Goal: Task Accomplishment & Management: Use online tool/utility

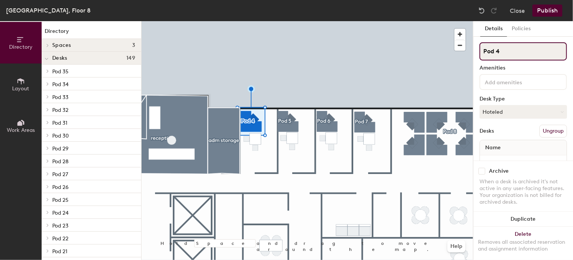
click at [444, 56] on div "Directory Layout Work Areas Directory Spaces 3 adm storage conf. room reception…" at bounding box center [286, 140] width 573 height 239
type input "office 841"
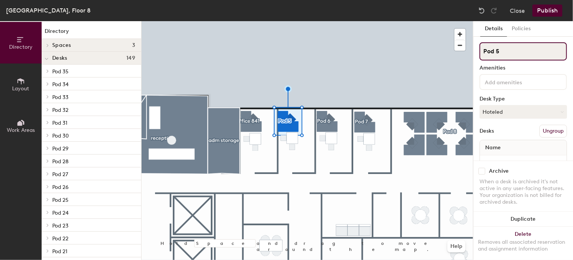
click at [458, 55] on div "Directory Layout Work Areas Directory Spaces 3 adm storage conf. room reception…" at bounding box center [286, 140] width 573 height 239
type input "office 843"
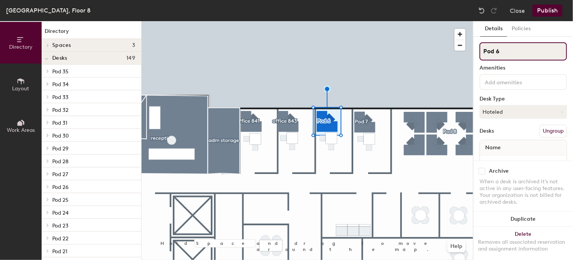
click at [513, 50] on input "Pod 6" at bounding box center [522, 51] width 87 height 18
click at [434, 52] on div "Directory Layout Work Areas Directory Spaces 3 adm storage conf. room reception…" at bounding box center [286, 140] width 573 height 239
type input "office 845"
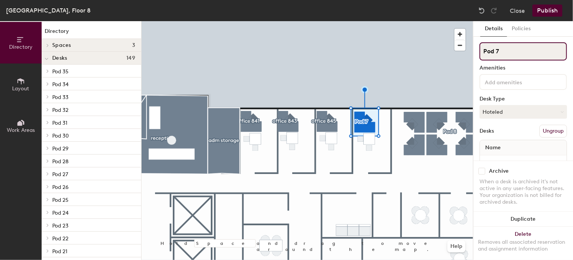
click at [496, 53] on input "Pod 7" at bounding box center [522, 51] width 87 height 18
click at [455, 51] on div "Directory Layout Work Areas Directory Spaces 3 adm storage conf. room reception…" at bounding box center [286, 140] width 573 height 239
type input "office 847"
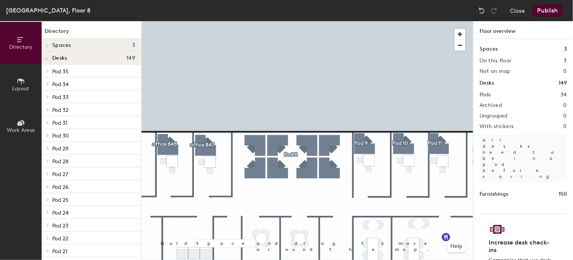
click at [292, 21] on div at bounding box center [306, 21] width 331 height 0
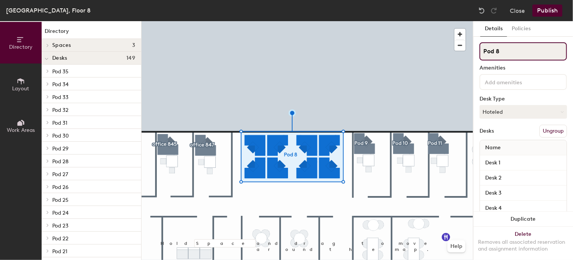
click at [506, 55] on input "Pod 8" at bounding box center [522, 51] width 87 height 18
click at [457, 52] on div "Directory Layout Work Areas Directory Spaces 3 adm storage conf. room reception…" at bounding box center [286, 140] width 573 height 239
type input "open space 849"
click at [325, 21] on div at bounding box center [306, 21] width 331 height 0
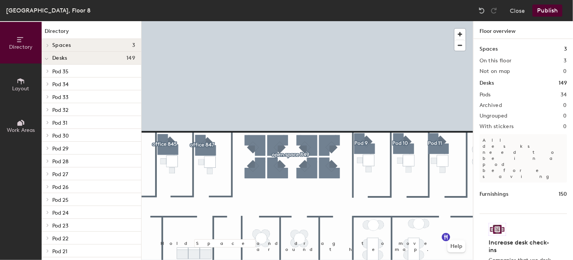
click at [554, 13] on button "Publish" at bounding box center [547, 11] width 30 height 12
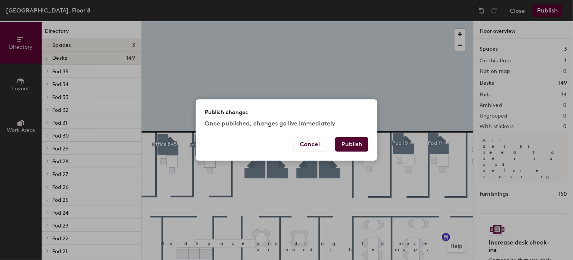
click at [359, 143] on button "Publish" at bounding box center [351, 144] width 33 height 14
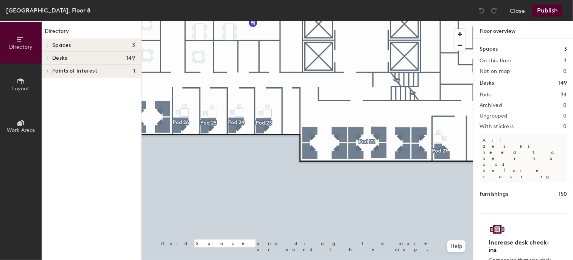
click at [371, 260] on html "Skip navigation Schedule Office People Analytics Visits Deliveries Services Man…" at bounding box center [286, 130] width 573 height 260
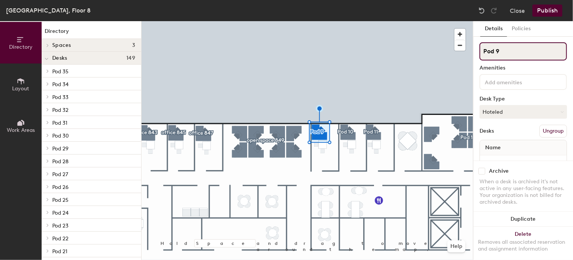
click at [496, 54] on input "Pod 9" at bounding box center [522, 51] width 87 height 18
click at [470, 52] on div "Directory Layout Work Areas Directory Spaces 3 adm storage conf. room reception…" at bounding box center [286, 140] width 573 height 239
type input "office 853"
click at [448, 54] on div "Directory Layout Work Areas Directory Spaces 3 adm storage conf. room reception…" at bounding box center [286, 140] width 573 height 239
type input "office 854"
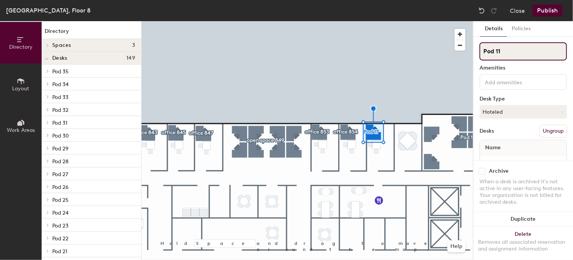
click at [507, 47] on input "Pod 11" at bounding box center [522, 51] width 87 height 18
click at [459, 54] on div "Directory Layout Work Areas Directory Spaces 3 adm storage conf. room reception…" at bounding box center [286, 140] width 573 height 239
type input "office 855"
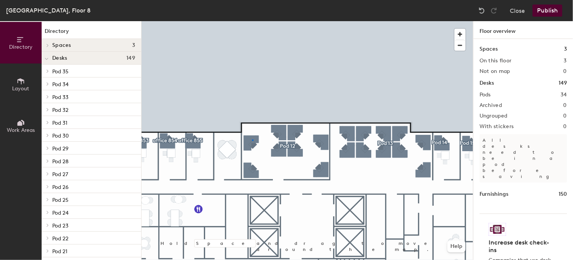
drag, startPoint x: 513, startPoint y: 56, endPoint x: 477, endPoint y: 55, distance: 36.3
click at [252, 21] on div at bounding box center [306, 21] width 331 height 0
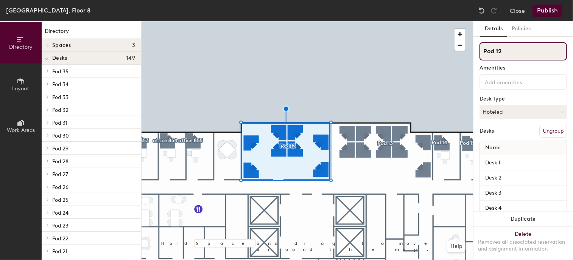
click at [504, 50] on input "Pod 12" at bounding box center [522, 51] width 87 height 18
click at [462, 51] on div "Directory Layout Work Areas Directory Spaces 3 adm storage conf. room reception…" at bounding box center [286, 140] width 573 height 239
type input "space 858"
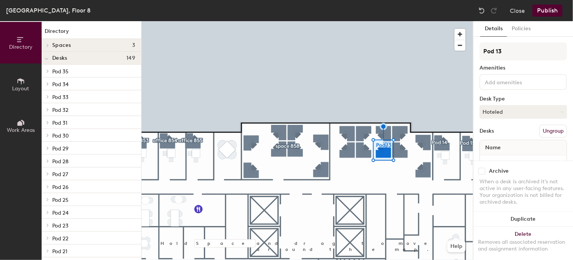
click at [539, 149] on div "Name" at bounding box center [523, 147] width 87 height 15
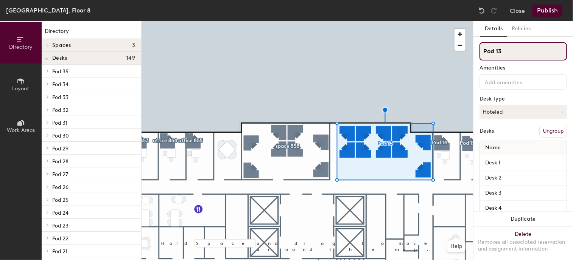
click at [501, 49] on input "Pod 13" at bounding box center [522, 51] width 87 height 18
click at [457, 52] on div "Directory Layout Work Areas Directory Spaces 3 adm storage conf. room reception…" at bounding box center [286, 140] width 573 height 239
type input "open space 859"
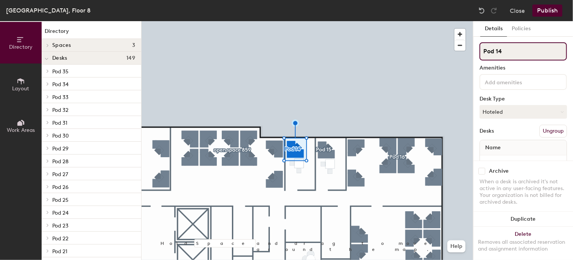
click at [456, 52] on div "Directory Layout Work Areas Directory Spaces 3 adm storage conf. room reception…" at bounding box center [286, 140] width 573 height 239
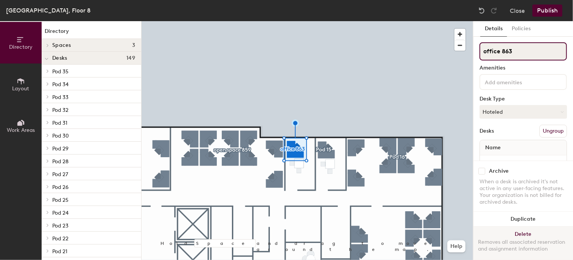
type input "office 863"
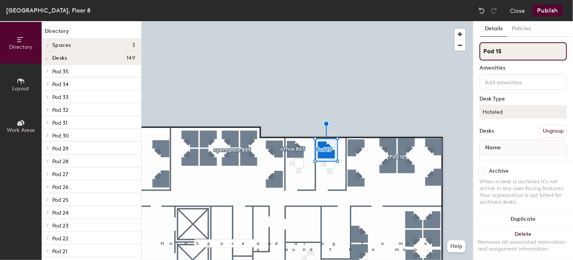
click at [505, 52] on input "Pod 15" at bounding box center [522, 51] width 87 height 18
click at [443, 52] on div "Directory Layout Work Areas Directory Spaces 3 adm storage conf. room reception…" at bounding box center [286, 140] width 573 height 239
type input "office 866"
drag, startPoint x: 507, startPoint y: 51, endPoint x: 474, endPoint y: 51, distance: 32.5
click at [403, 21] on div at bounding box center [306, 21] width 331 height 0
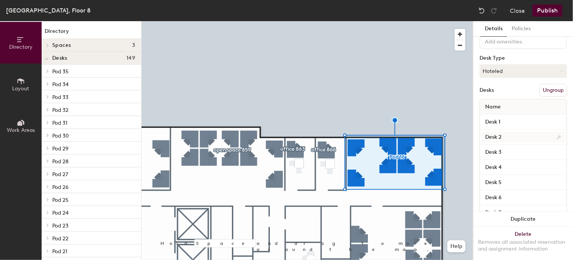
scroll to position [6, 0]
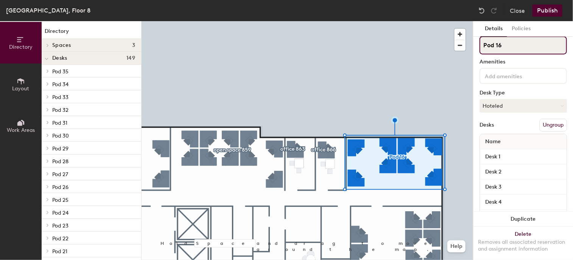
click at [506, 46] on input "Pod 16" at bounding box center [522, 45] width 87 height 18
click at [451, 44] on div "Directory Layout Work Areas Directory Spaces 3 adm storage conf. room reception…" at bounding box center [286, 140] width 573 height 239
type input "open space 867"
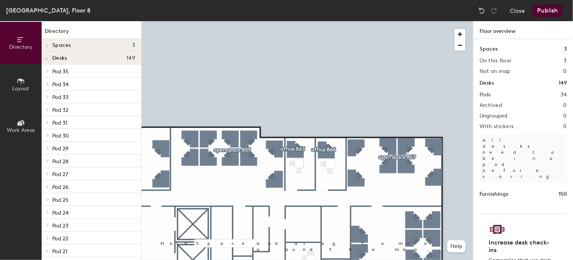
click at [553, 10] on button "Publish" at bounding box center [547, 11] width 30 height 12
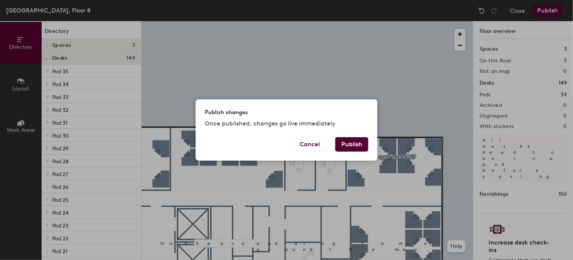
click at [355, 144] on button "Publish" at bounding box center [351, 144] width 33 height 14
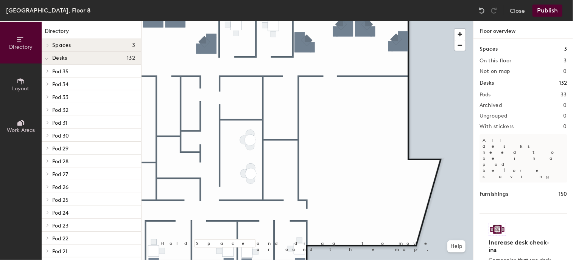
click at [22, 81] on icon at bounding box center [20, 81] width 7 height 6
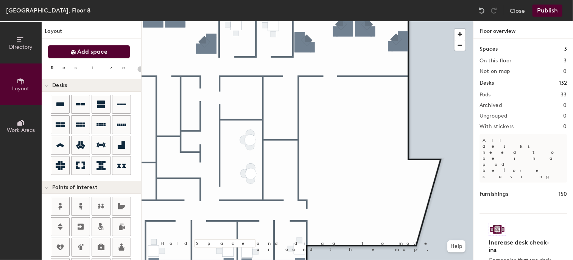
click at [91, 57] on button "Add space" at bounding box center [89, 52] width 82 height 14
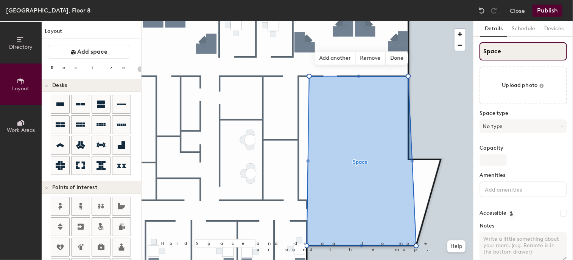
type input "20"
click at [523, 51] on input "Space" at bounding box center [522, 51] width 87 height 18
click at [455, 52] on div "Directory Layout Work Areas Layout Add space Resize Desks Points of Interest Fu…" at bounding box center [286, 140] width 573 height 239
type input "T"
type input "20"
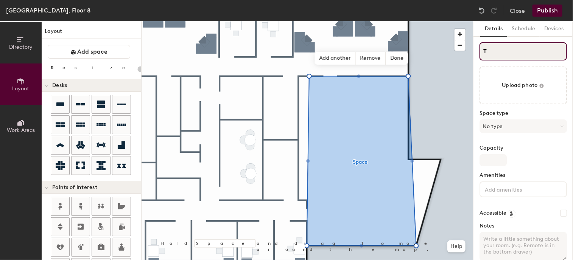
type input "TB"
type input "20"
type input "TBD"
type input "20"
type input "TBD"
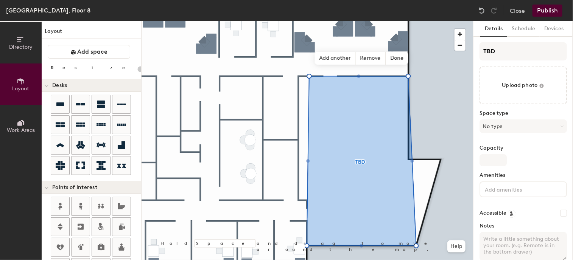
click at [554, 9] on button "Publish" at bounding box center [547, 11] width 30 height 12
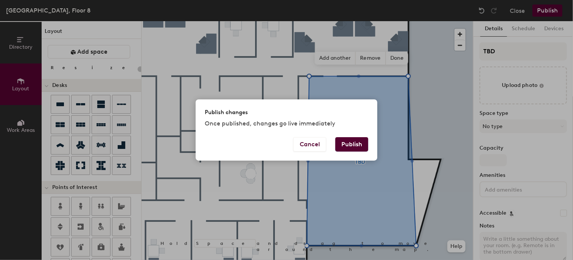
click at [349, 146] on button "Publish" at bounding box center [351, 144] width 33 height 14
type input "20"
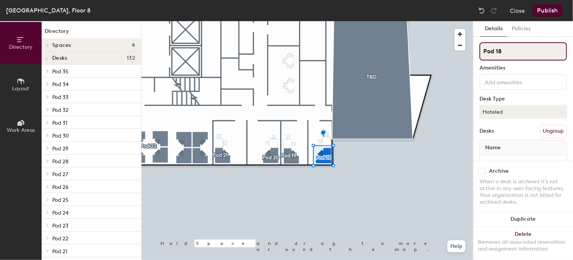
click at [441, 53] on div "Directory Layout Work Areas Directory Spaces 4 adm storage conf. room reception…" at bounding box center [286, 140] width 573 height 239
type input "office 869"
click at [441, 51] on div "Directory Layout Work Areas Directory Spaces 4 adm storage conf. room reception…" at bounding box center [286, 140] width 573 height 239
type input "office 871"
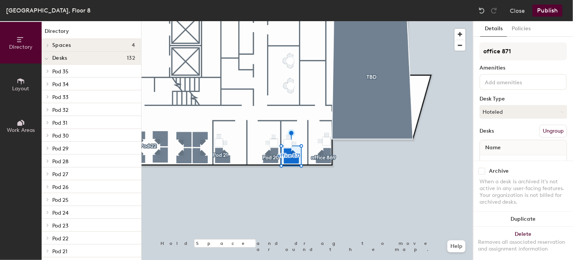
click at [320, 21] on div at bounding box center [306, 21] width 331 height 0
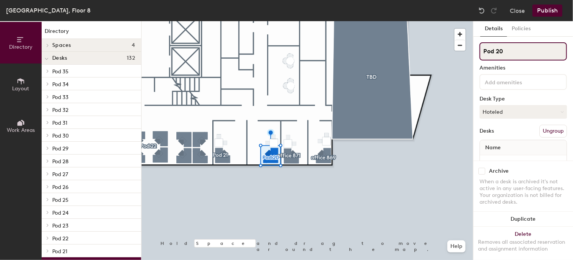
click at [507, 49] on input "Pod 20" at bounding box center [522, 51] width 87 height 18
click at [453, 49] on div "Directory Layout Work Areas Directory Spaces 4 adm storage conf. room reception…" at bounding box center [286, 140] width 573 height 239
type input "office 872"
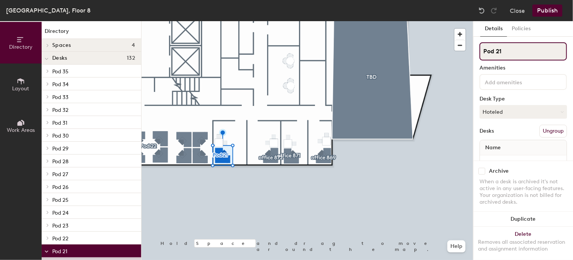
click at [517, 43] on input "Pod 21" at bounding box center [522, 51] width 87 height 18
click at [464, 51] on div "Directory Layout Work Areas Directory Spaces 4 adm storage conf. room reception…" at bounding box center [286, 140] width 573 height 239
type input "office 877"
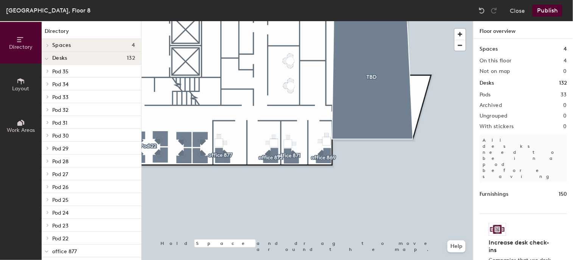
click at [321, 21] on div at bounding box center [306, 21] width 331 height 0
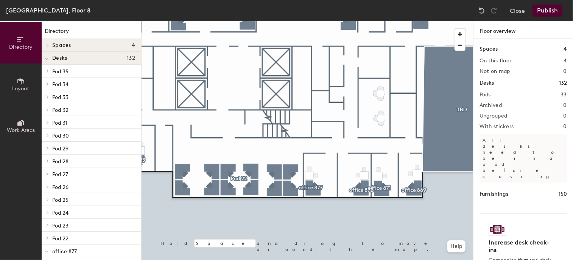
drag, startPoint x: 517, startPoint y: 50, endPoint x: 272, endPoint y: 265, distance: 325.6
click at [272, 260] on html "Skip navigation Schedule Office People Analytics Visits Deliveries Services Man…" at bounding box center [286, 130] width 573 height 260
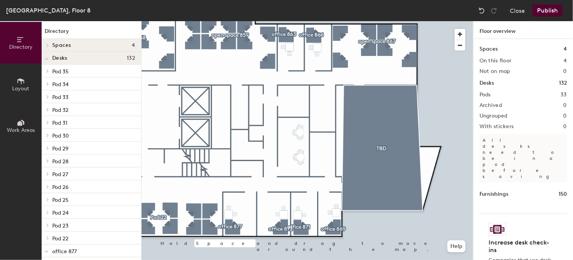
click at [20, 80] on icon at bounding box center [20, 81] width 7 height 6
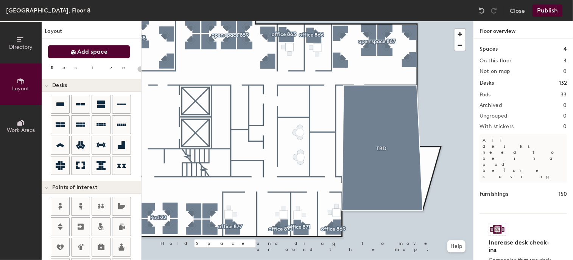
click at [110, 50] on button "Add space" at bounding box center [89, 52] width 82 height 14
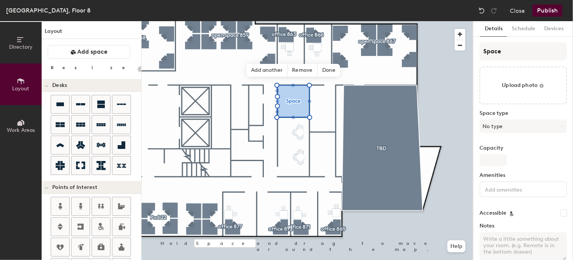
type input "20"
click at [515, 55] on input "Space" at bounding box center [522, 51] width 87 height 18
click at [445, 53] on div "Directory Layout Work Areas Layout Add space Resize Desks Points of Interest Fu…" at bounding box center [286, 140] width 573 height 239
type input "p"
type input "20"
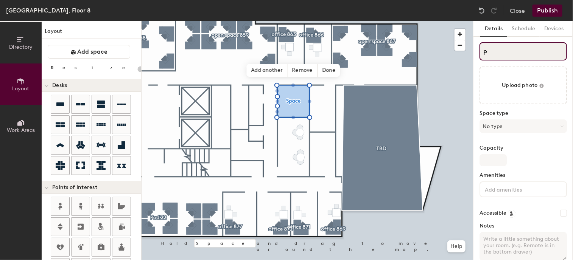
type input "pr"
type input "20"
type input "pri"
type input "20"
type input "prin"
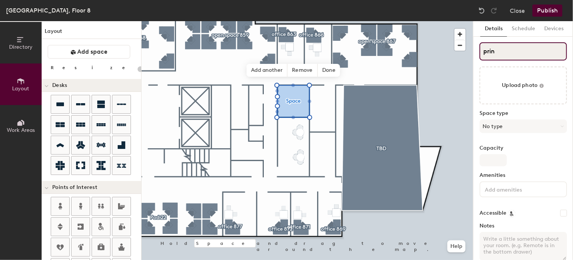
type input "20"
type input "print"
type input "20"
type input "print r"
type input "20"
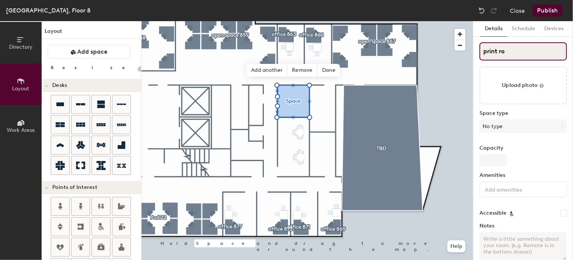
type input "print roo"
type input "20"
type input "print room"
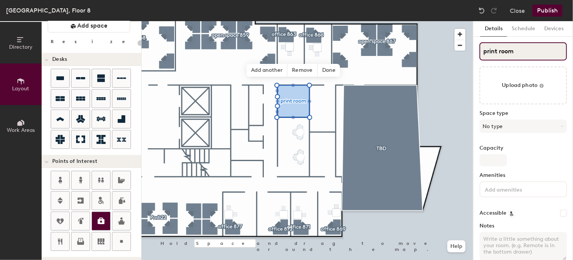
scroll to position [38, 0]
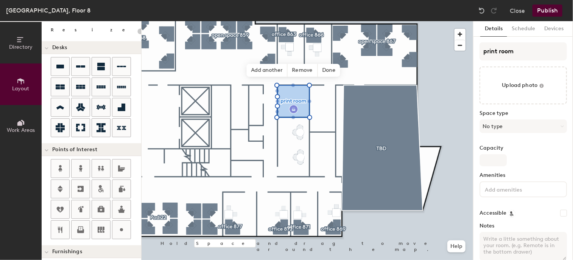
click at [294, 109] on div "Directory Layout Work Areas Layout Add space Resize Desks Points of Interest Fu…" at bounding box center [286, 140] width 573 height 239
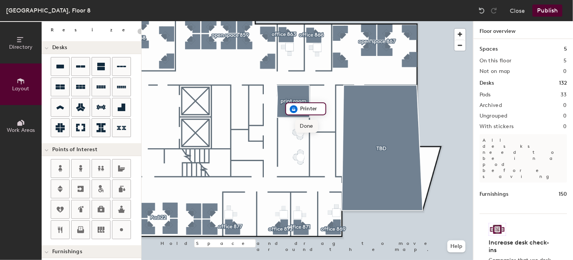
click at [306, 126] on span "Done" at bounding box center [306, 126] width 22 height 13
click at [447, 21] on div at bounding box center [306, 21] width 331 height 0
click at [558, 9] on button "Publish" at bounding box center [547, 11] width 30 height 12
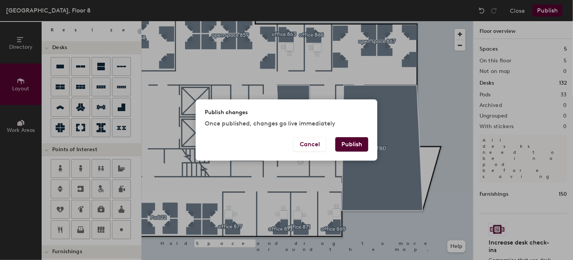
click at [364, 143] on button "Publish" at bounding box center [351, 144] width 33 height 14
type input "20"
